Goal: Task Accomplishment & Management: Complete application form

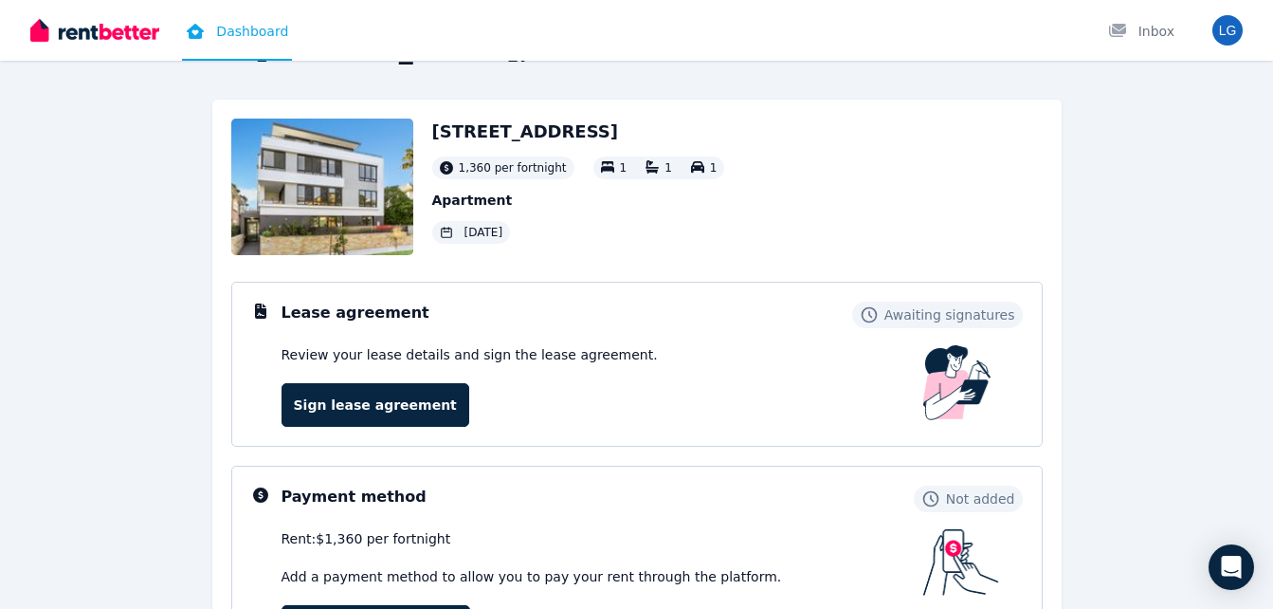
scroll to position [63, 0]
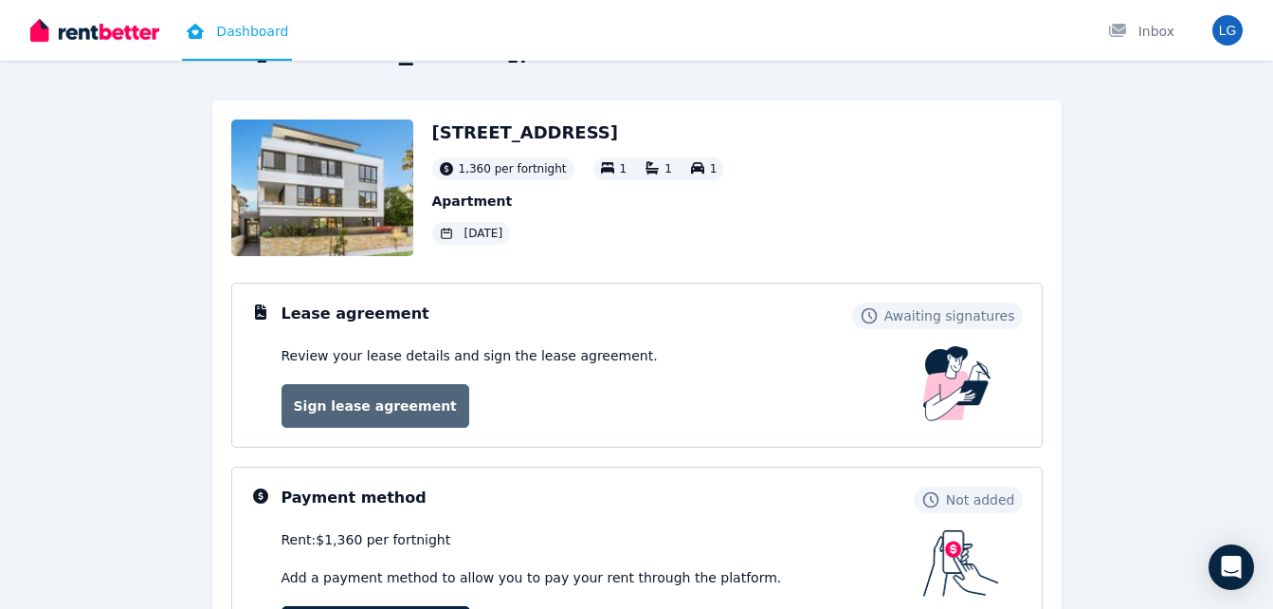
click at [373, 411] on link "Sign lease agreement" at bounding box center [376, 406] width 188 height 44
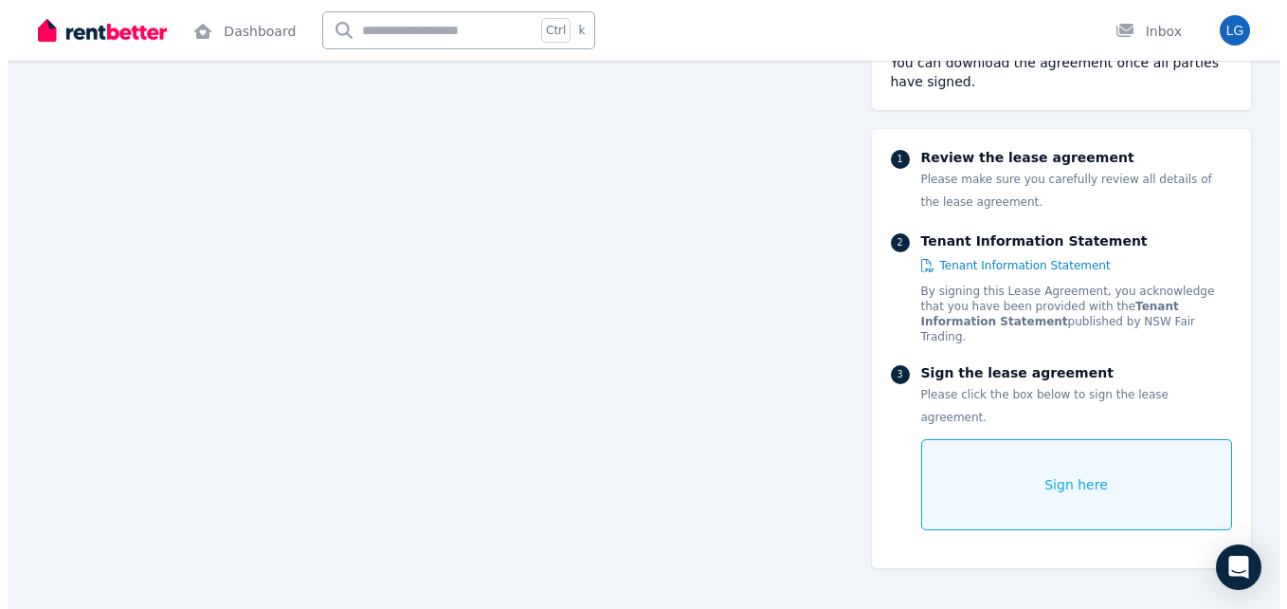
scroll to position [22008, 0]
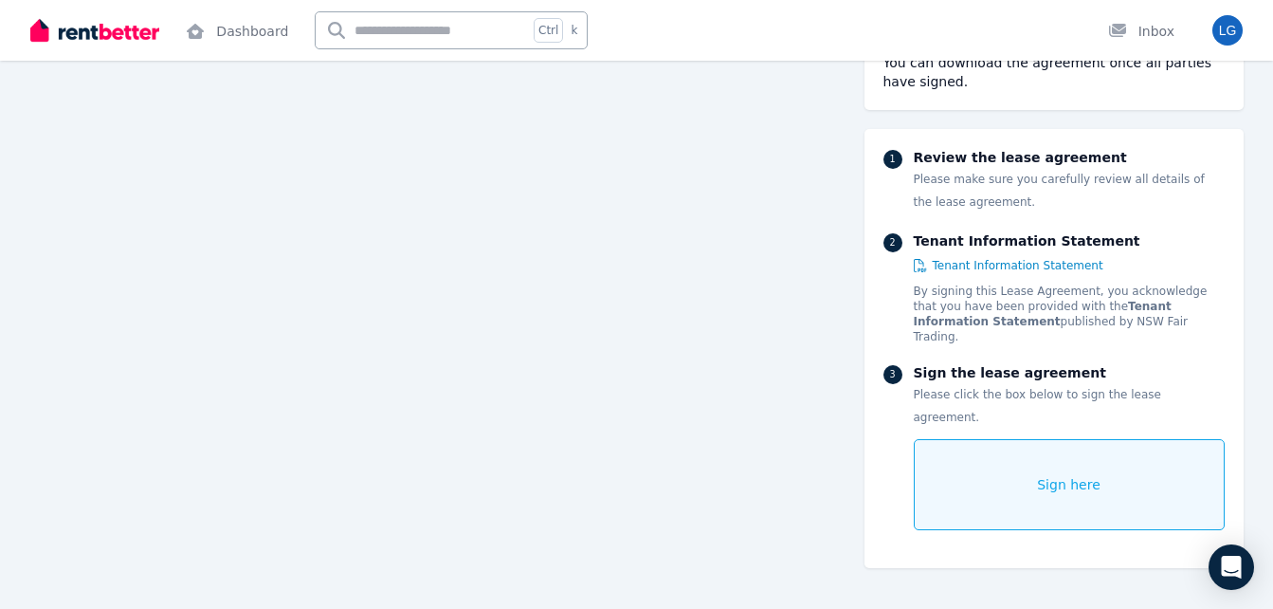
click at [1054, 467] on div "Sign here" at bounding box center [1069, 484] width 311 height 91
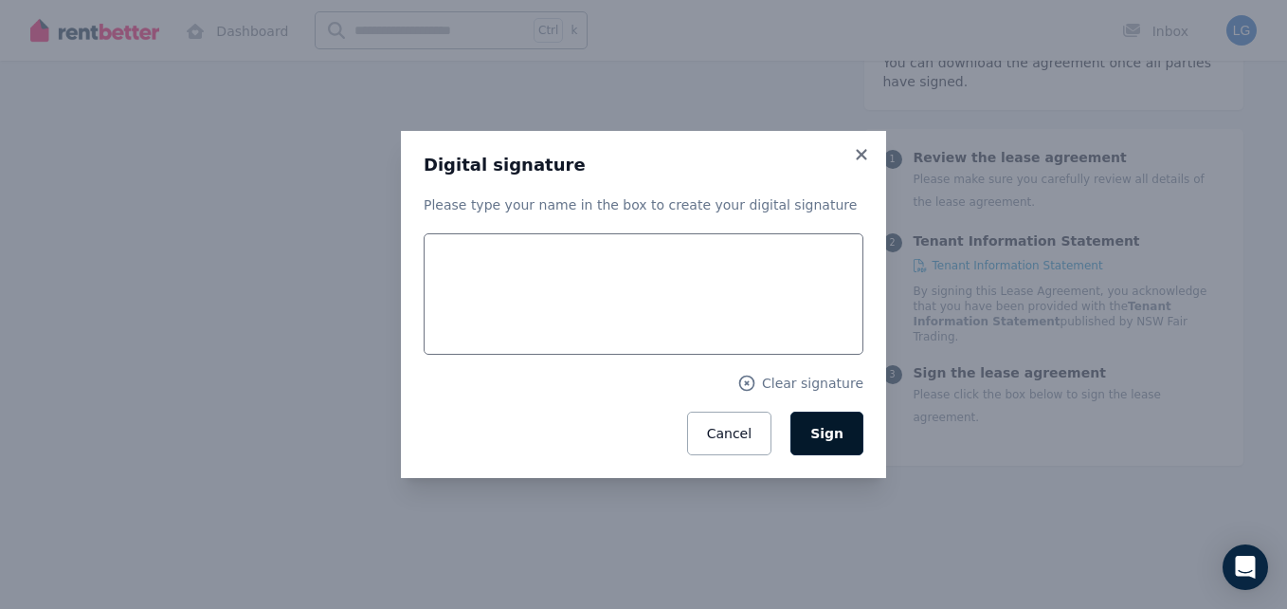
click at [828, 438] on span "Sign" at bounding box center [826, 433] width 33 height 15
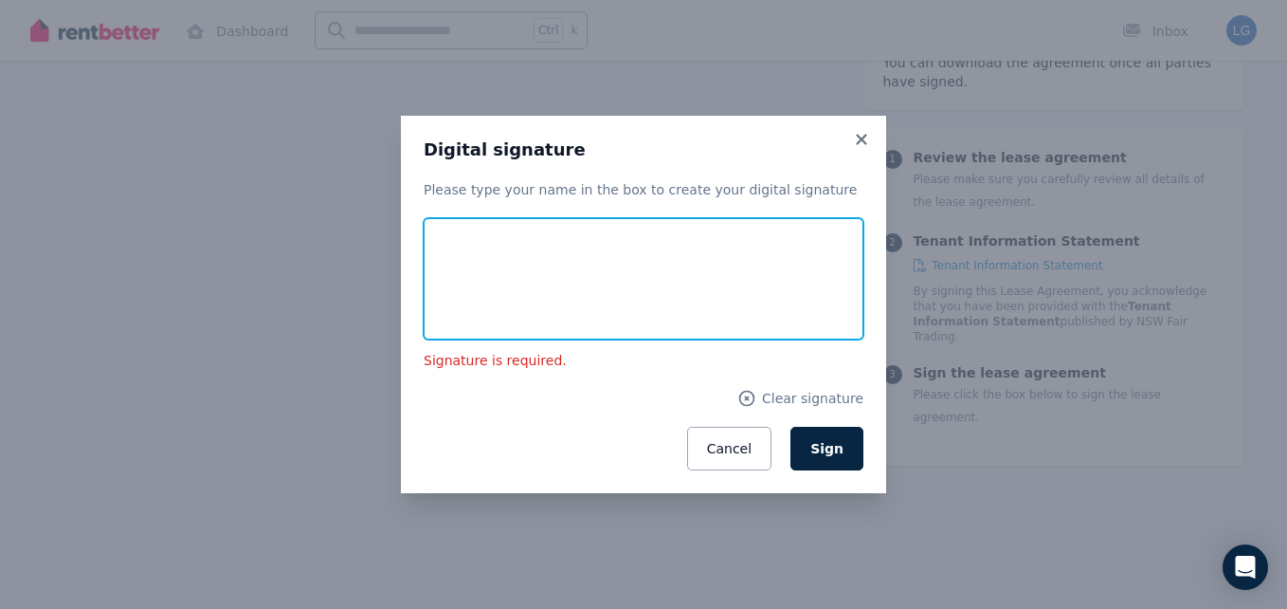
click at [592, 272] on input "text" at bounding box center [644, 278] width 440 height 121
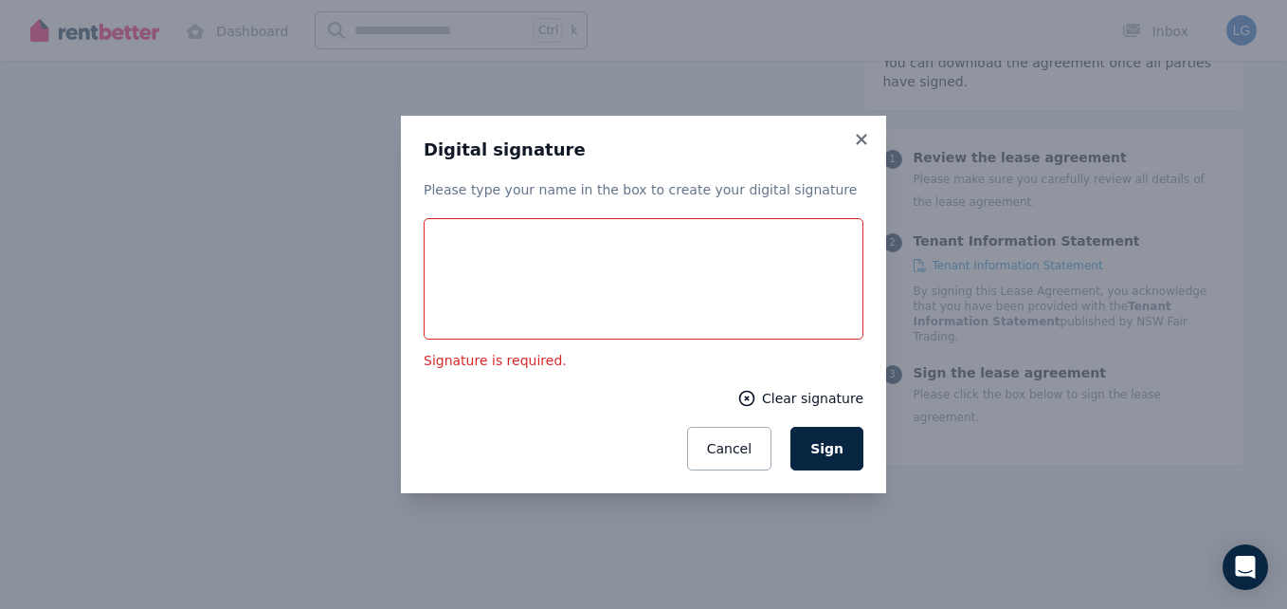
click at [786, 391] on span "Clear signature" at bounding box center [812, 398] width 101 height 19
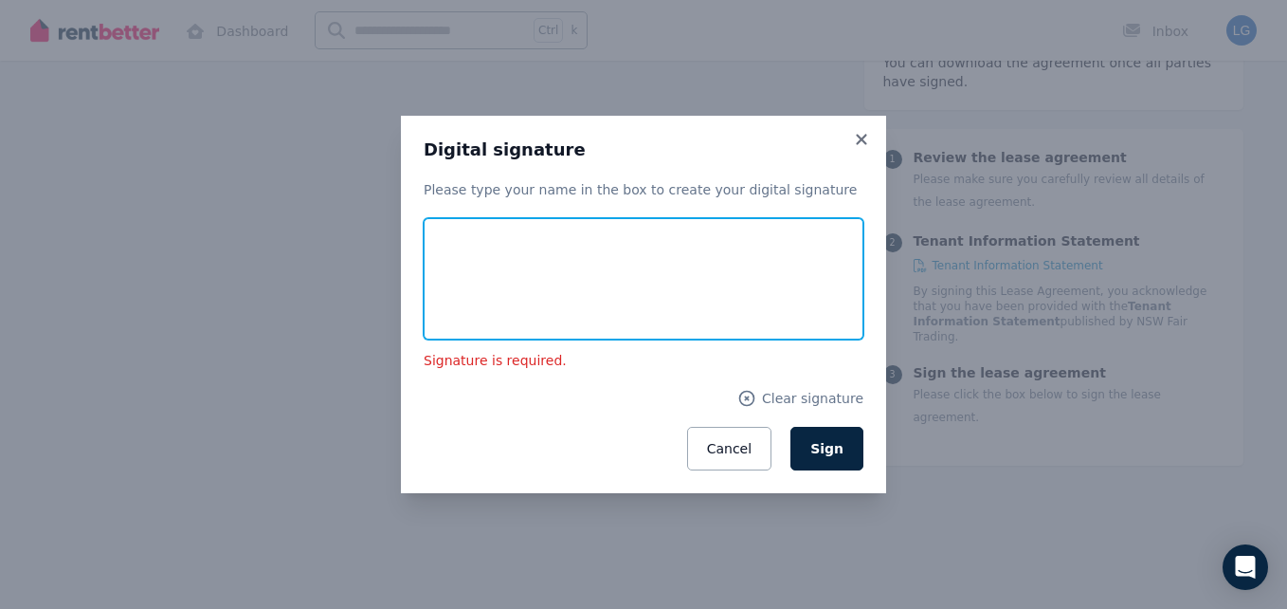
click at [588, 272] on input "text" at bounding box center [644, 278] width 440 height 121
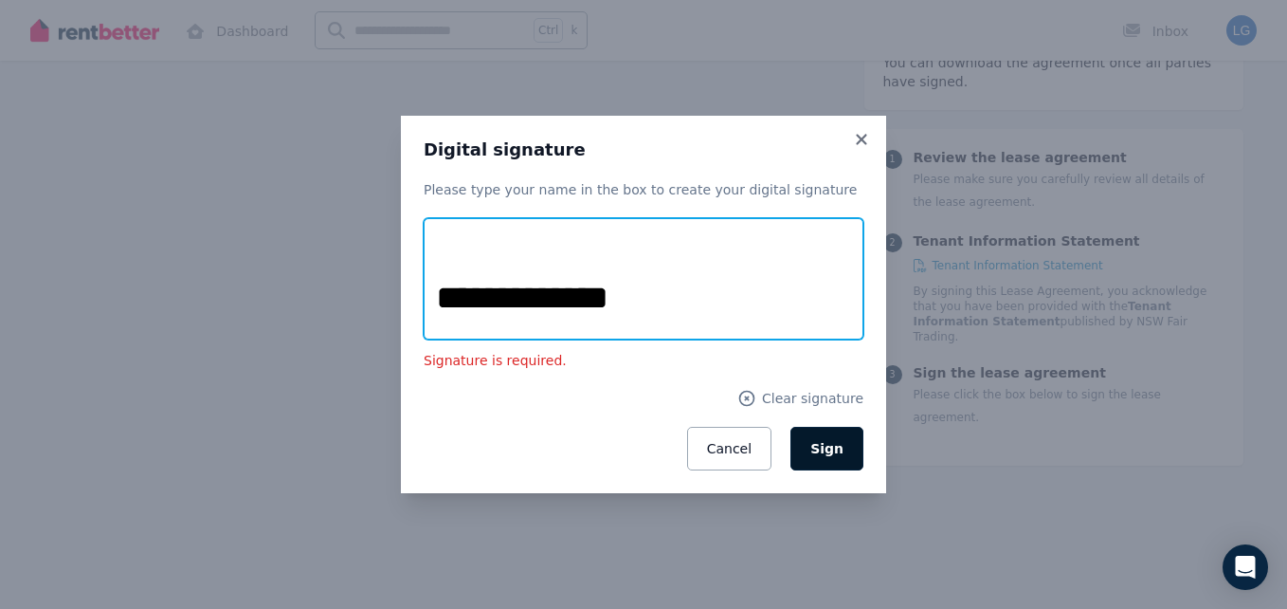
type input "**********"
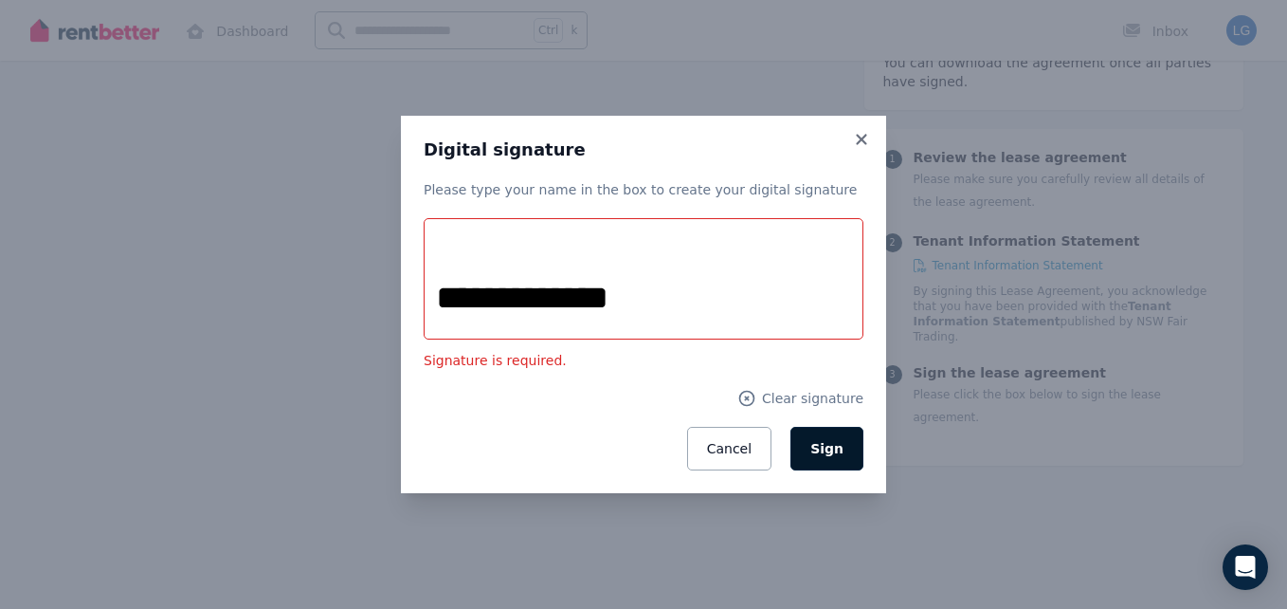
click at [823, 460] on button "Sign" at bounding box center [827, 449] width 73 height 44
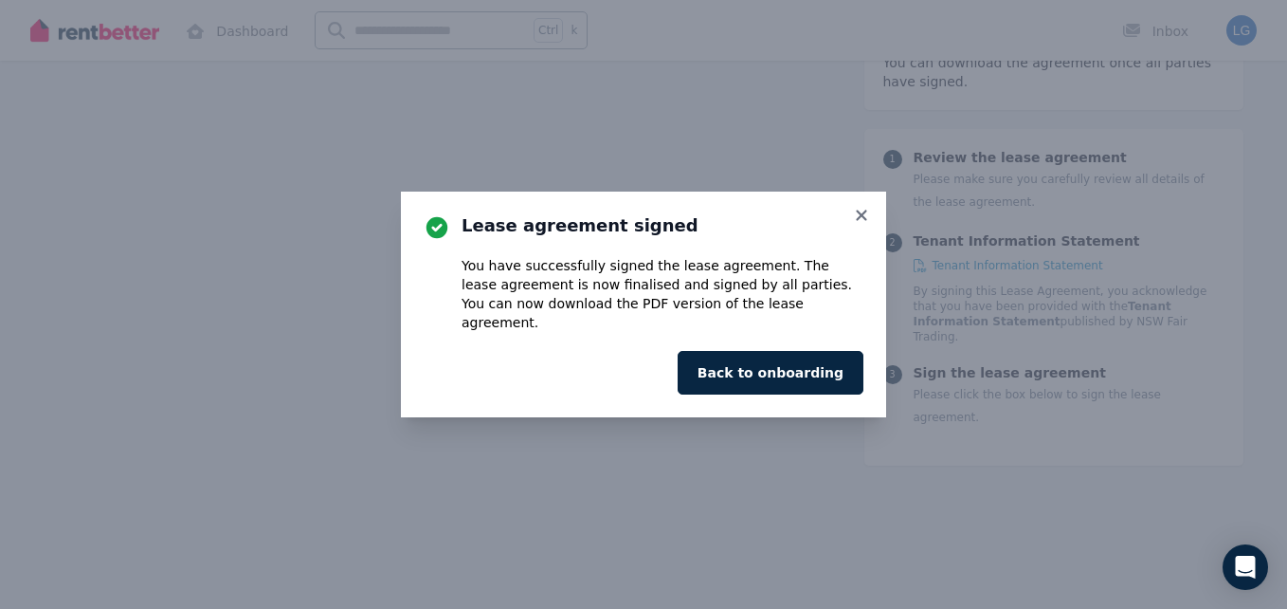
click at [864, 337] on div "Lease agreement signed You have successfully signed the lease agreement. The le…" at bounding box center [643, 304] width 485 height 226
click at [824, 358] on button "Back to onboarding" at bounding box center [771, 373] width 186 height 44
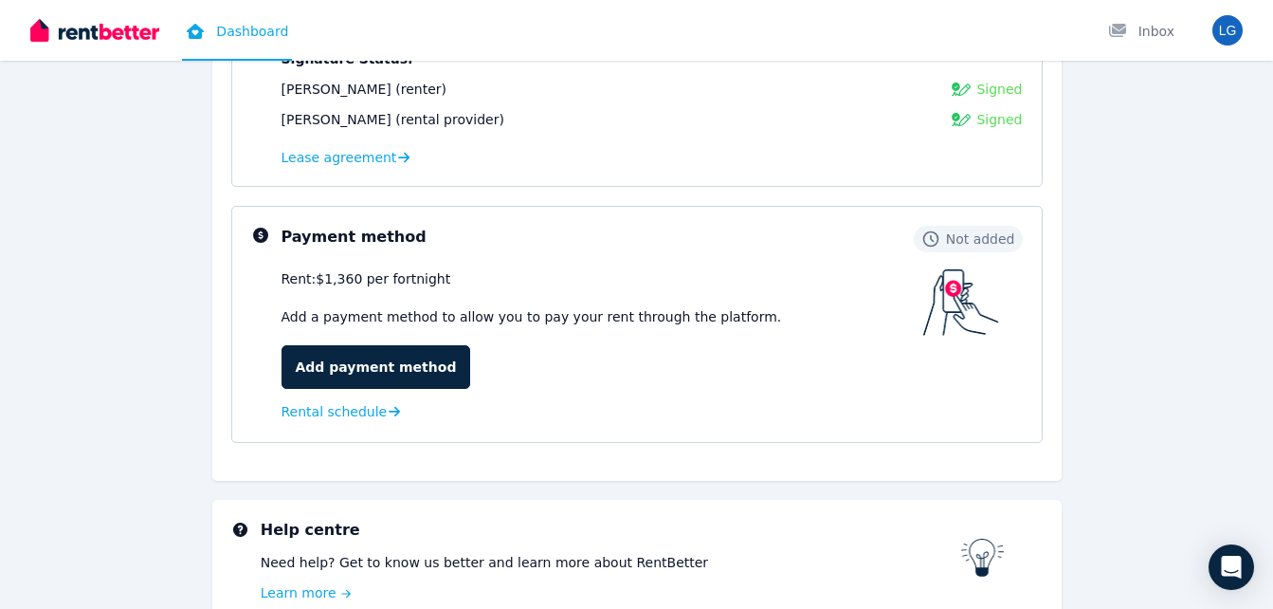
scroll to position [489, 0]
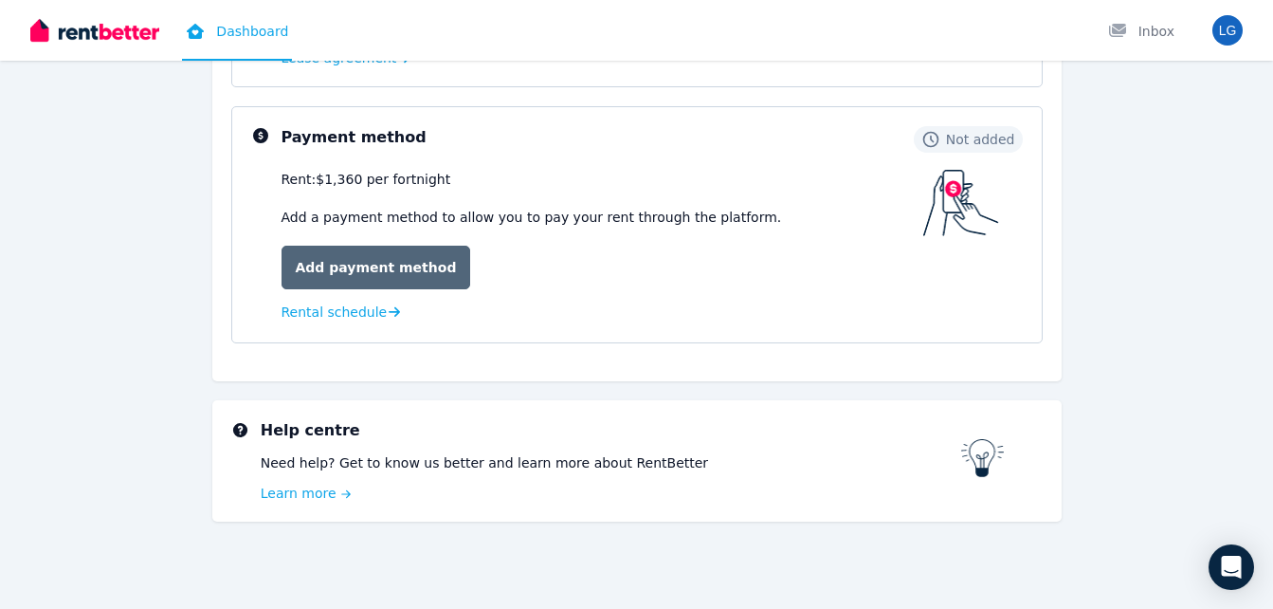
click at [376, 271] on link "Add payment method" at bounding box center [377, 268] width 190 height 44
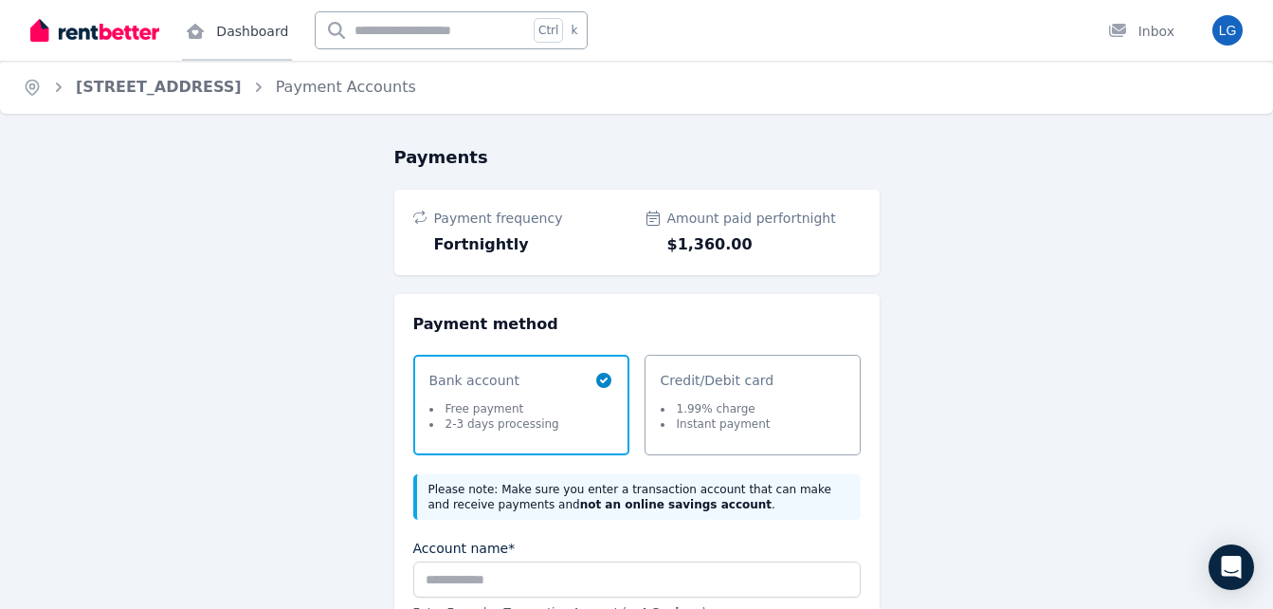
click at [238, 32] on link "Dashboard" at bounding box center [237, 30] width 110 height 61
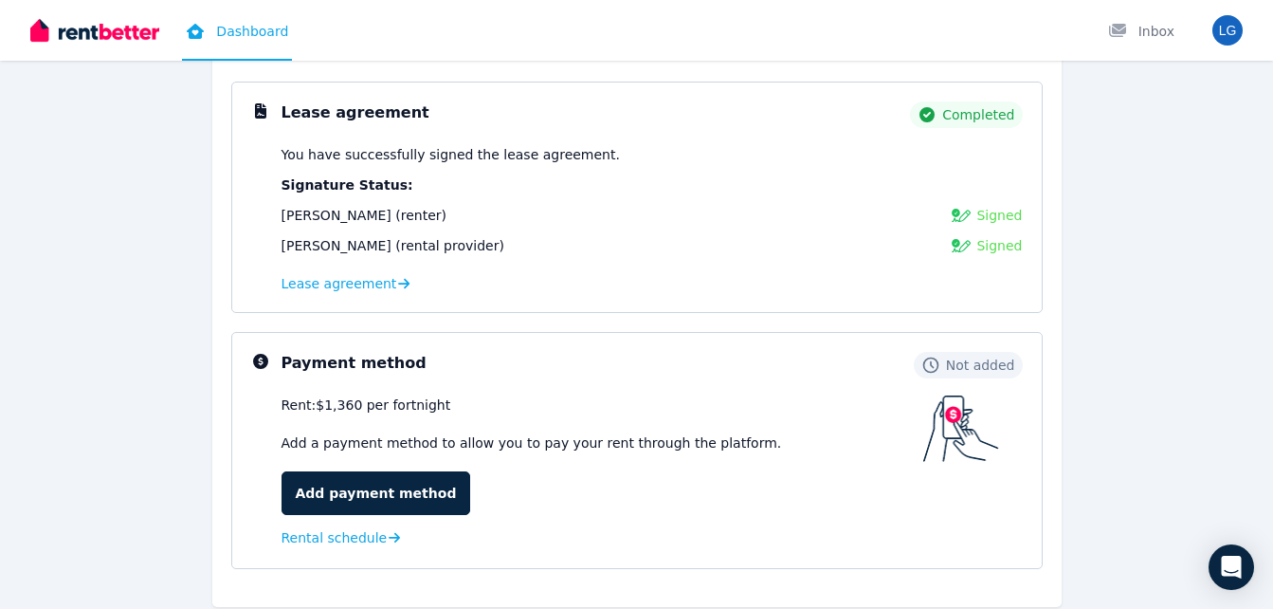
scroll to position [264, 0]
click at [363, 286] on span "Lease agreement" at bounding box center [340, 282] width 116 height 19
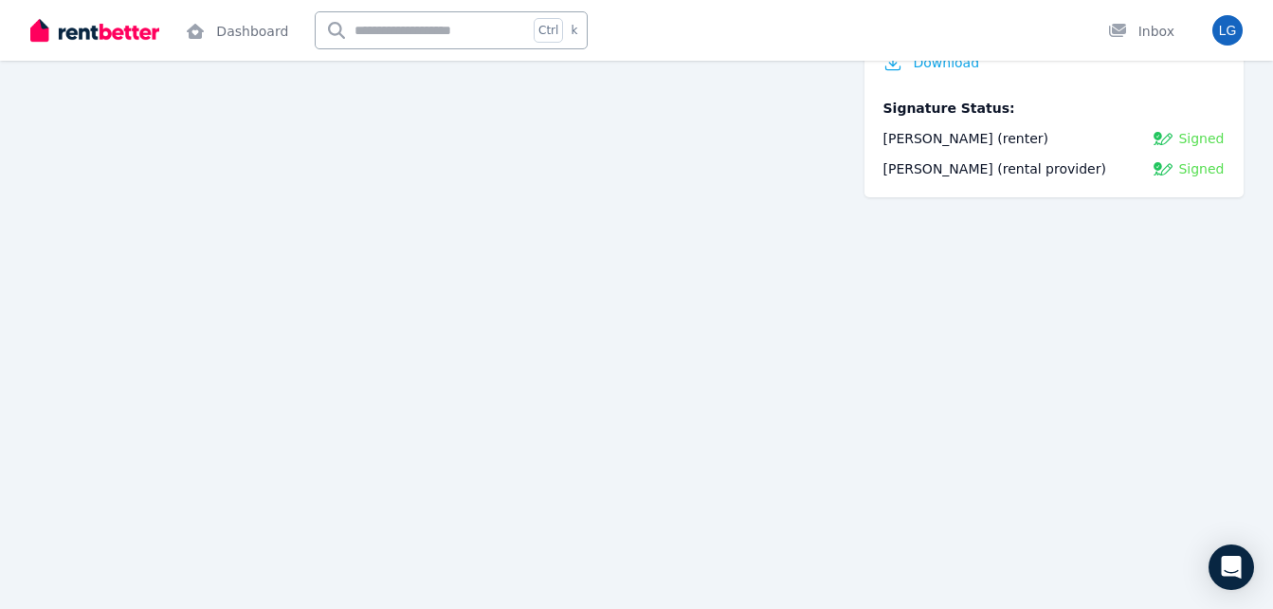
scroll to position [231, 0]
click at [955, 67] on span "Download" at bounding box center [947, 62] width 66 height 19
